Goal: Task Accomplishment & Management: Use online tool/utility

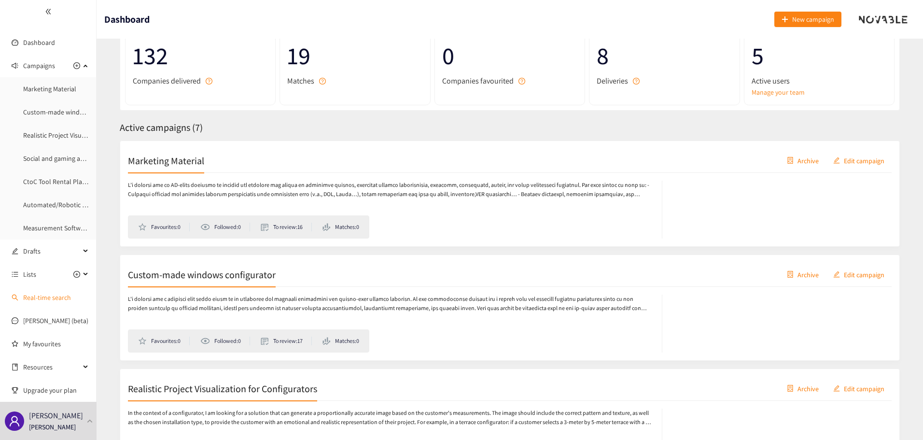
scroll to position [69, 0]
click at [47, 322] on link "[PERSON_NAME] (beta)" at bounding box center [55, 320] width 65 height 9
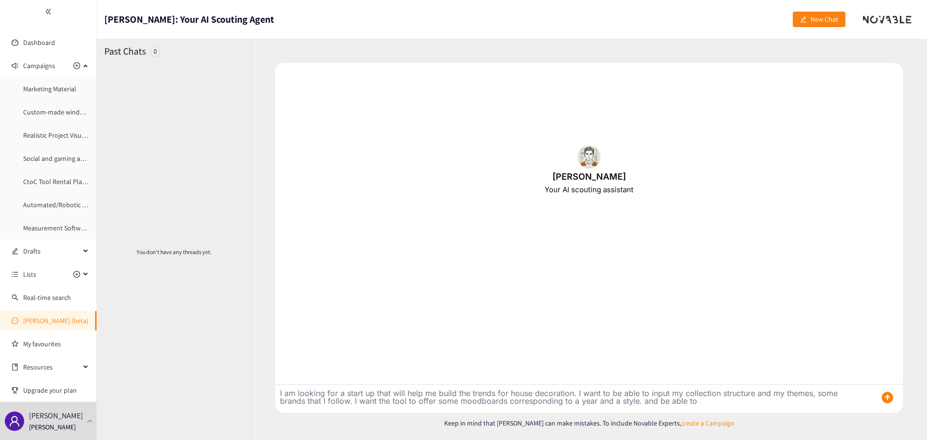
click at [697, 400] on textarea "I am looking for a start up that will help me build the trends for house decora…" at bounding box center [572, 398] width 594 height 28
type textarea "I am looking for a start up that will help me build the trends for house decora…"
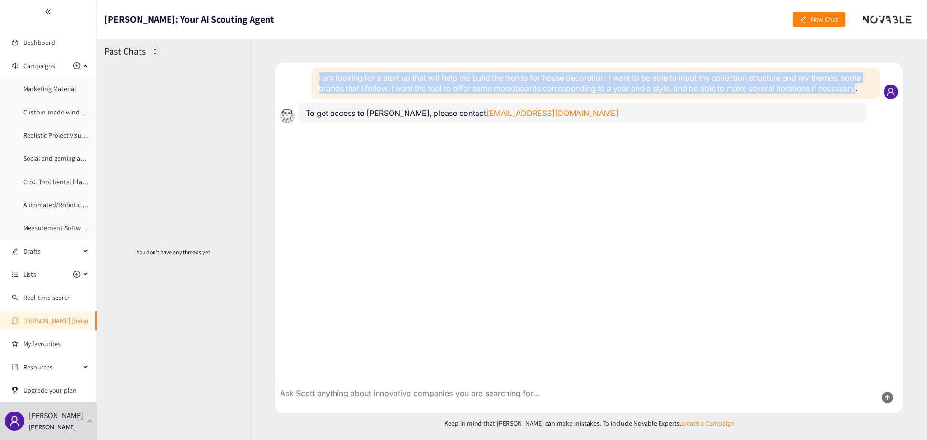
drag, startPoint x: 862, startPoint y: 87, endPoint x: 287, endPoint y: 68, distance: 575.0
click at [287, 68] on div "Novable User I am looking for a start up that will help me build the trends for…" at bounding box center [589, 238] width 628 height 350
copy div "Novable User I am looking for a start up that will help me build the trends for…"
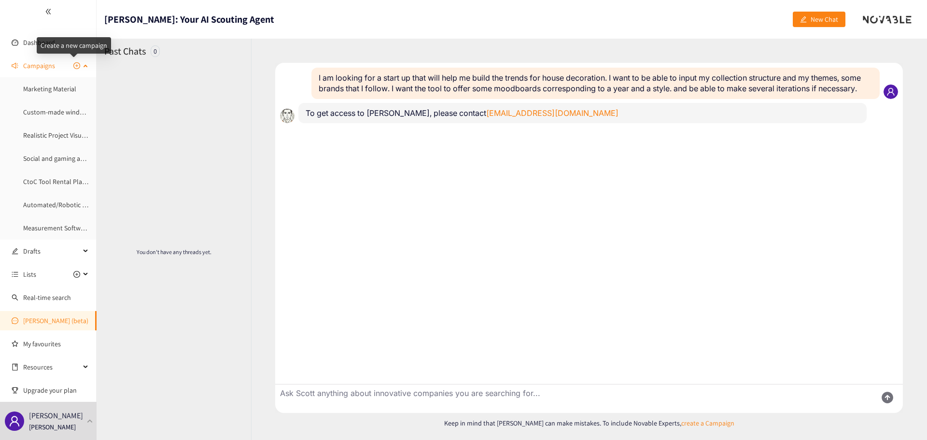
click at [73, 66] on icon "plus-circle" at bounding box center [76, 65] width 7 height 7
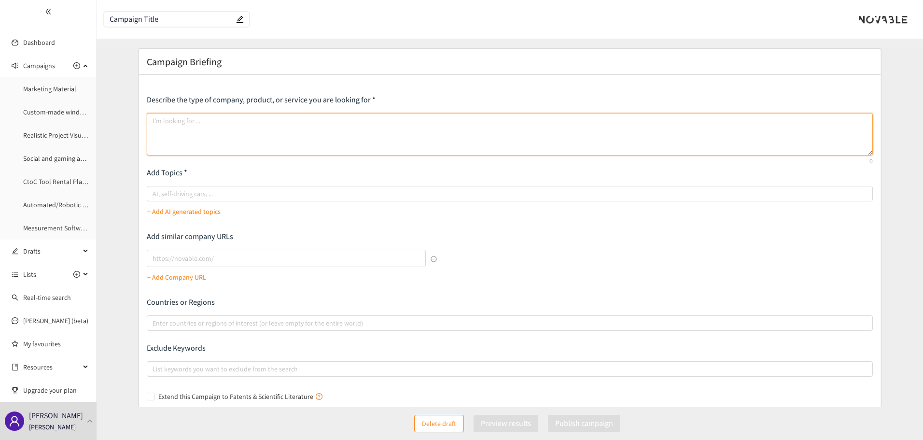
click at [217, 141] on textarea at bounding box center [510, 134] width 727 height 42
paste textarea "I am looking for a start up that will help me build the trends for house decora…"
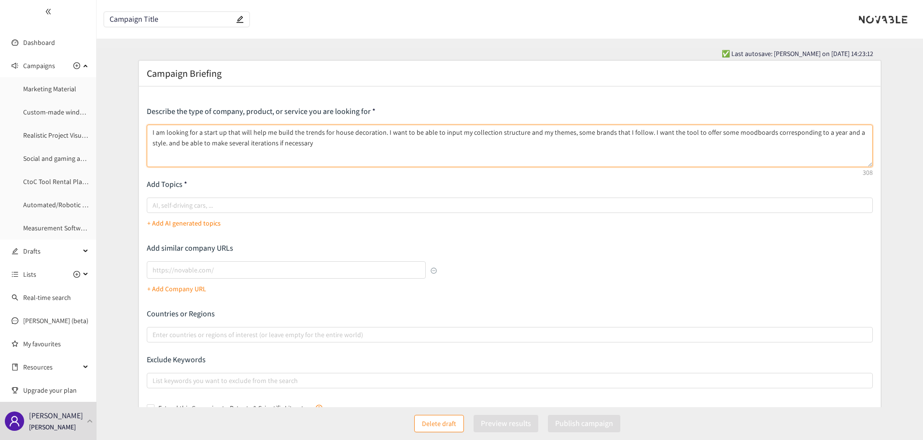
click at [148, 145] on textarea "I am looking for a start up that will help me build the trends for house decora…" at bounding box center [510, 146] width 727 height 42
click at [287, 134] on textarea "I am looking for a start up that will help me build the trends for house decora…" at bounding box center [510, 146] width 727 height 42
click at [858, 132] on textarea "I am looking for a start up that will help me building the trends for house dec…" at bounding box center [510, 146] width 727 height 42
click at [587, 203] on div at bounding box center [505, 205] width 712 height 12
type textarea "I am looking for a start up that will help me building the trends for house dec…"
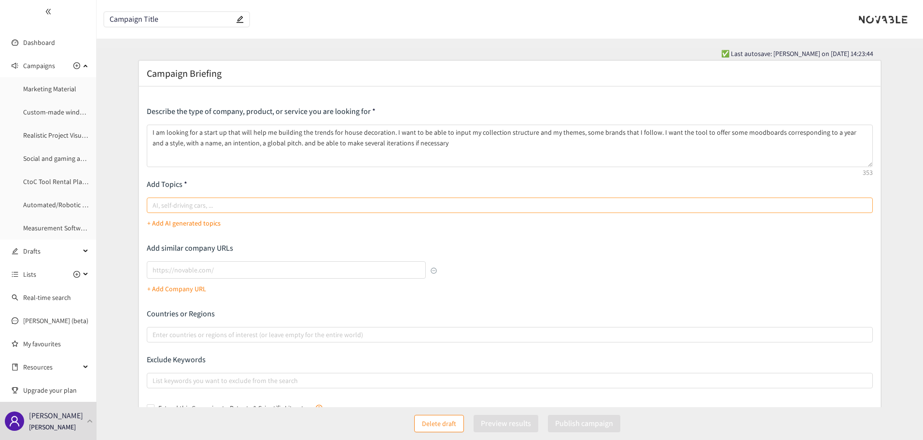
click at [155, 203] on input "AI, self-driving cars, ..." at bounding box center [154, 205] width 2 height 12
type input "AI"
type input "trends"
type input "h"
click at [209, 199] on input "decoration" at bounding box center [224, 205] width 38 height 12
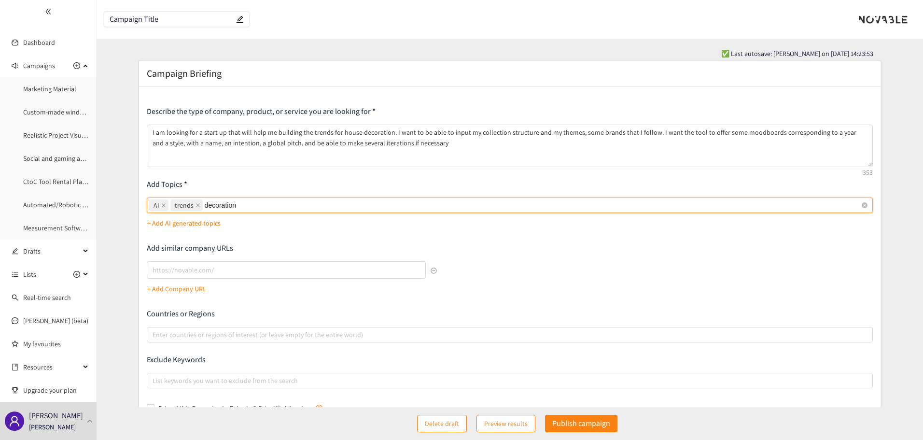
click at [214, 203] on input "decoration" at bounding box center [224, 205] width 38 height 12
click at [256, 210] on div "AI trends decoration decoration" at bounding box center [505, 205] width 712 height 14
click at [242, 210] on input "decoration" at bounding box center [224, 205] width 38 height 12
click at [256, 207] on div "AI trends decoration decoration" at bounding box center [505, 205] width 712 height 14
click at [242, 207] on input "decoration" at bounding box center [224, 205] width 38 height 12
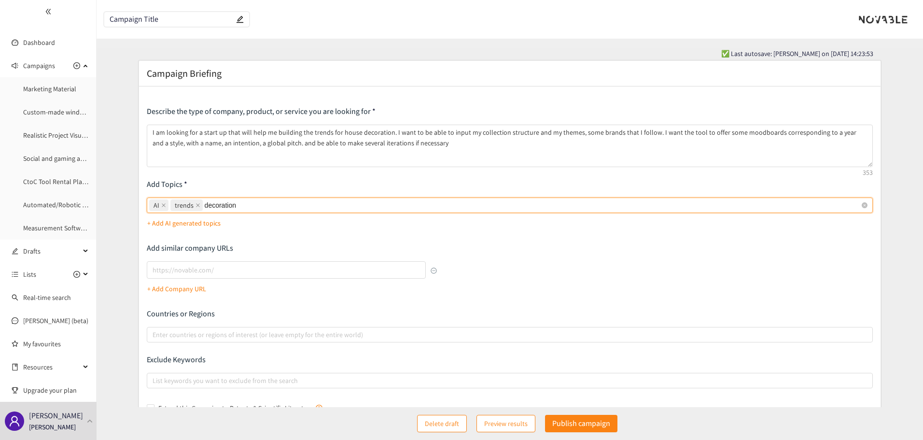
click at [256, 207] on div "AI trends decoration decoration" at bounding box center [505, 205] width 712 height 14
click at [242, 207] on input "decoration" at bounding box center [224, 205] width 38 height 12
click at [256, 207] on div "AI trends decoration decoration" at bounding box center [505, 205] width 712 height 14
click at [242, 207] on input "decoration" at bounding box center [224, 205] width 38 height 12
click at [236, 199] on input "decoration" at bounding box center [224, 205] width 38 height 12
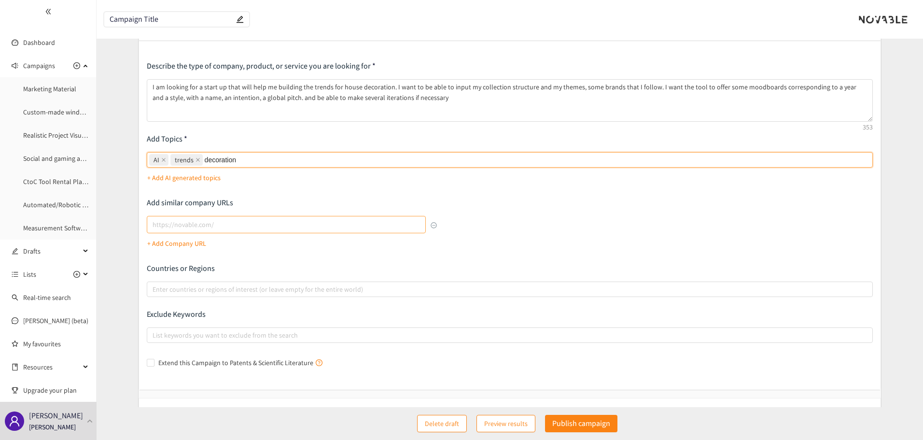
scroll to position [46, 0]
click at [225, 285] on div at bounding box center [505, 289] width 712 height 12
type input "decoration"
click at [155, 285] on input "Enter countries or regions of interest (or leave empty for the entire world)" at bounding box center [154, 289] width 2 height 12
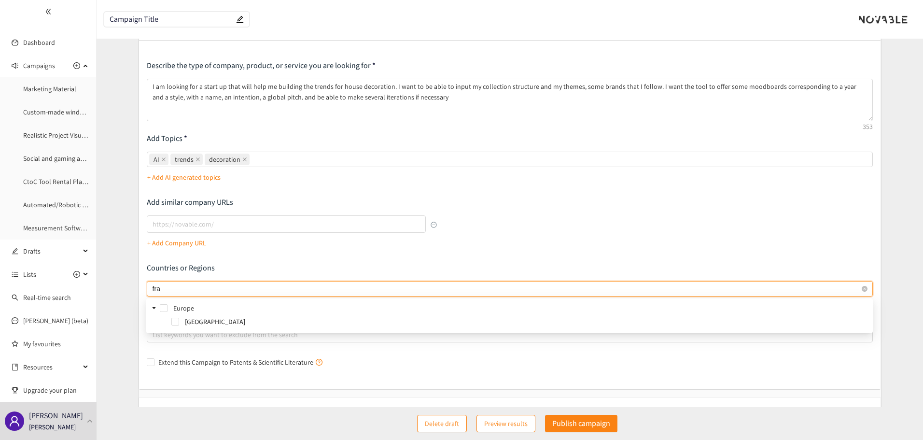
type input "[PERSON_NAME]"
click at [177, 319] on span at bounding box center [175, 322] width 8 height 8
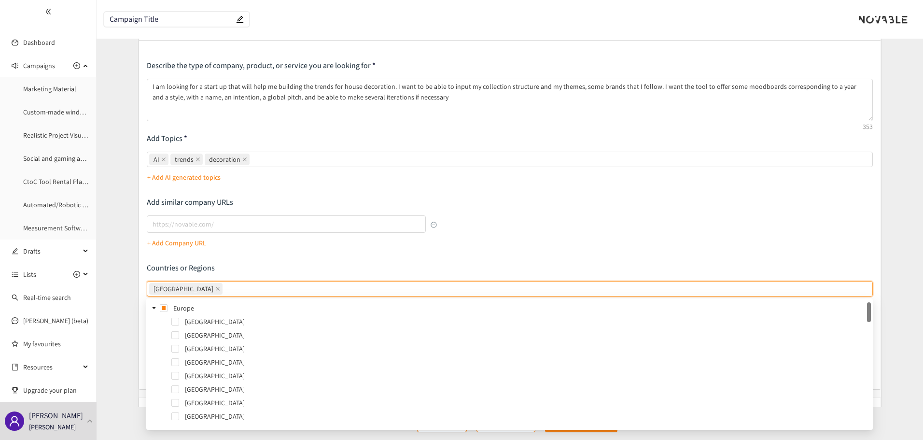
click at [154, 307] on icon "caret-down" at bounding box center [154, 308] width 3 height 2
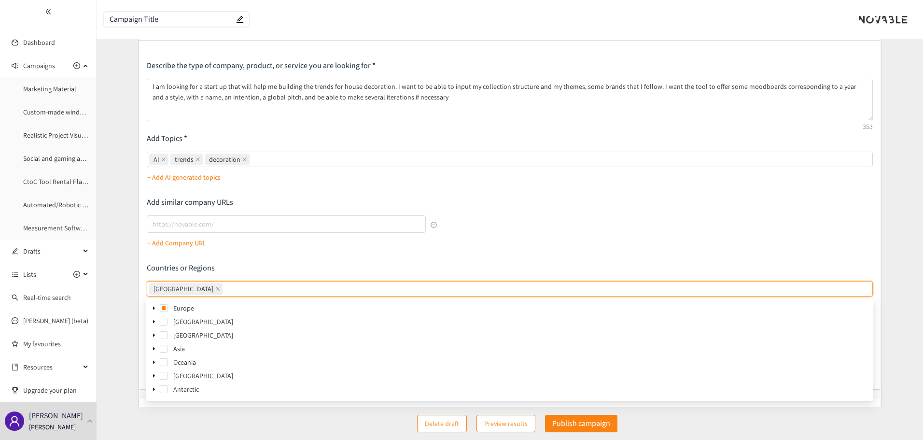
click at [525, 254] on div "Describe the type of company, product, or service you are looking for I am look…" at bounding box center [510, 215] width 727 height 310
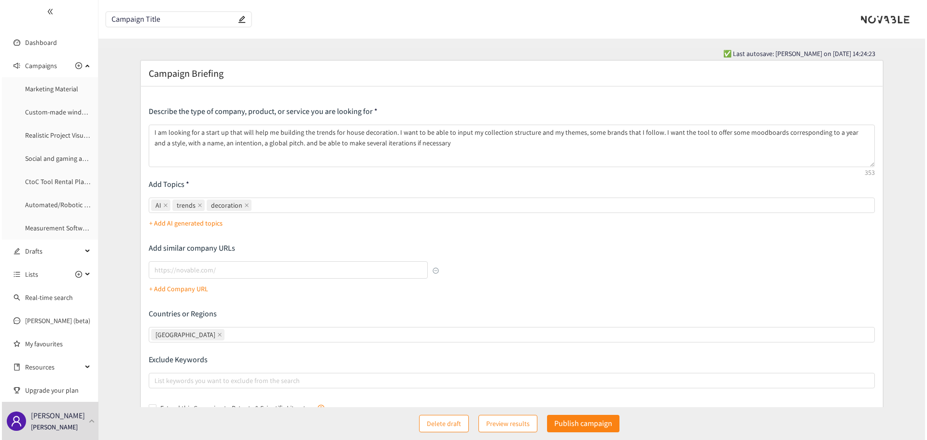
scroll to position [81, 0]
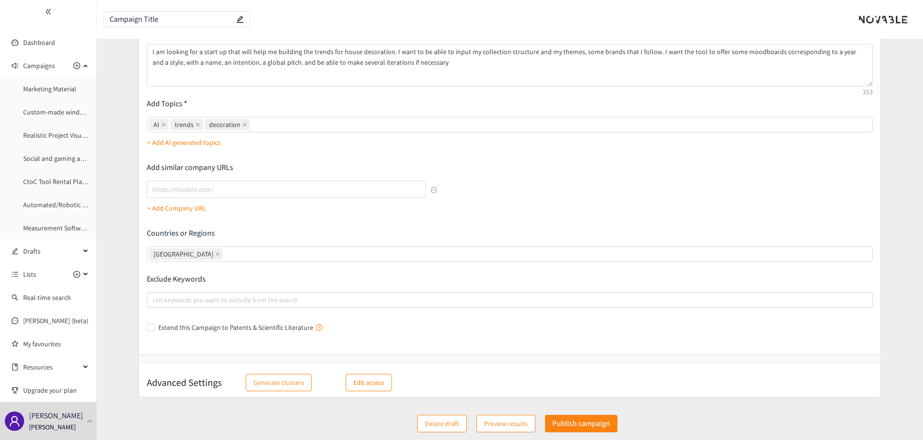
click at [510, 423] on span "Preview results" at bounding box center [505, 423] width 43 height 11
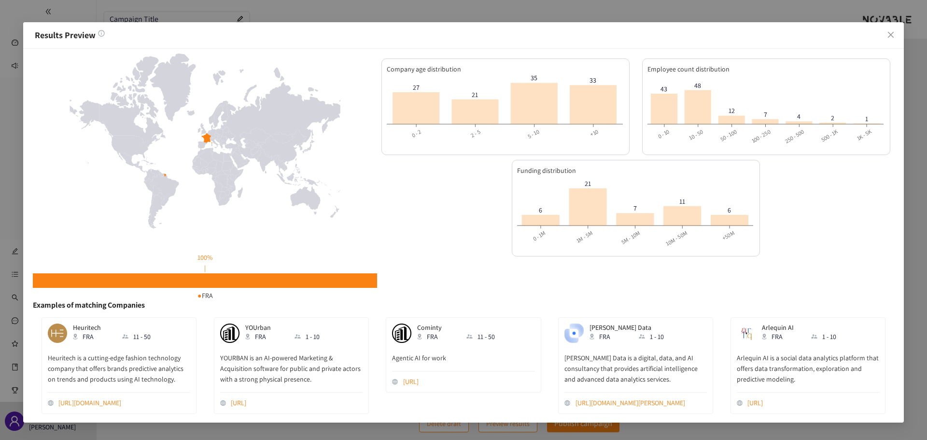
scroll to position [7, 0]
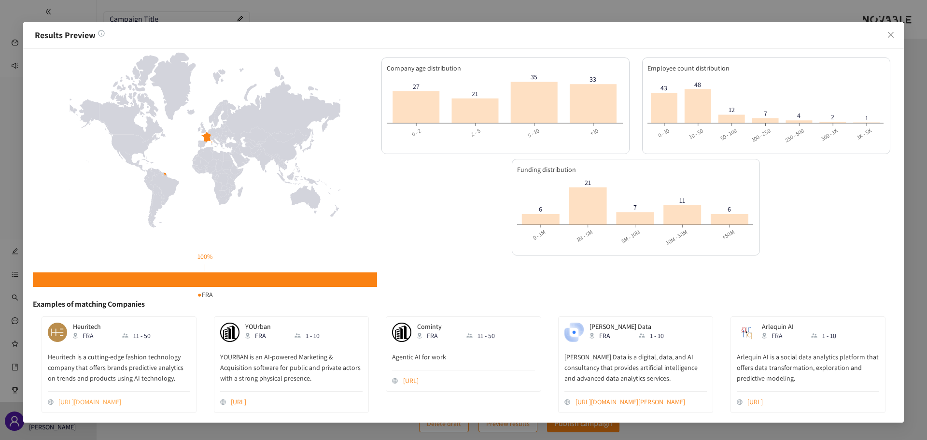
click at [116, 396] on link "[URL][DOMAIN_NAME]" at bounding box center [124, 401] width 132 height 11
